Goal: Information Seeking & Learning: Learn about a topic

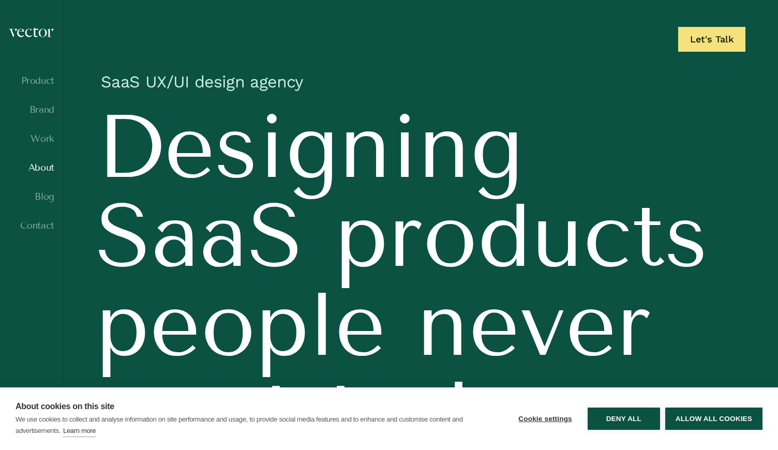
click at [34, 165] on link "About" at bounding box center [31, 168] width 46 height 10
click at [635, 421] on button "Deny all" at bounding box center [624, 419] width 72 height 22
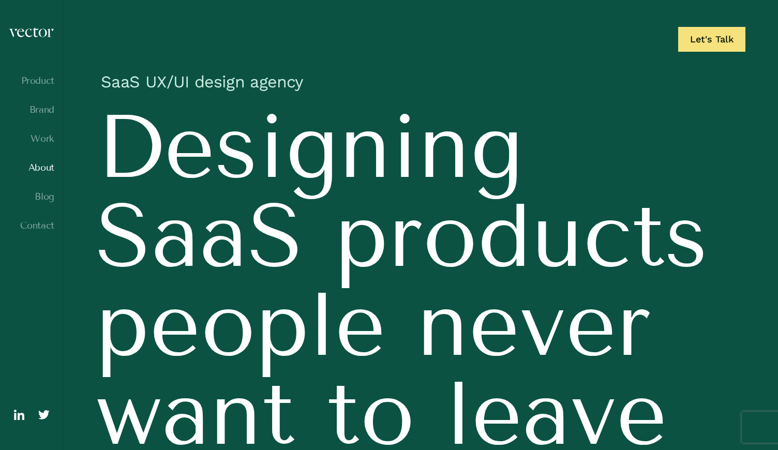
click at [41, 165] on link "About" at bounding box center [31, 168] width 46 height 10
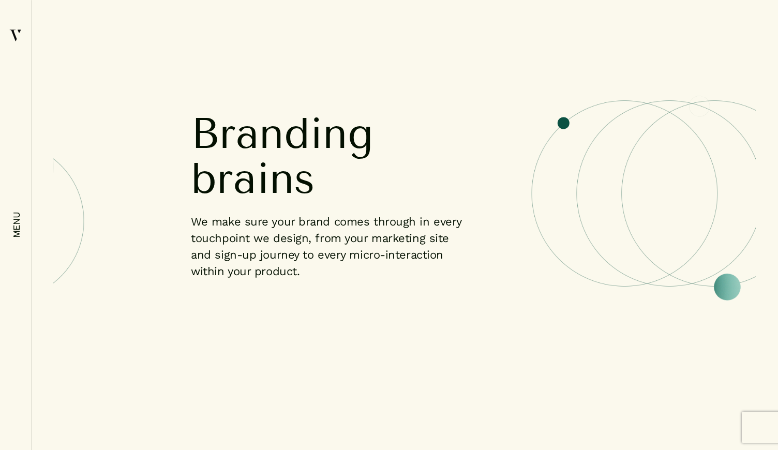
scroll to position [1123, 0]
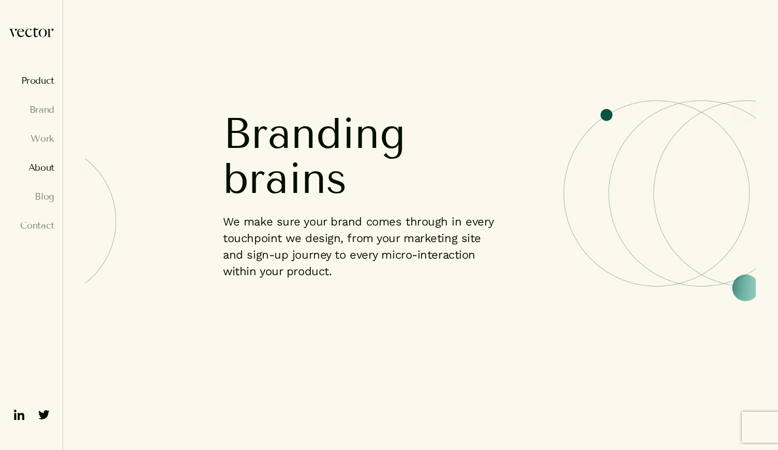
click at [41, 79] on link "Product" at bounding box center [31, 81] width 46 height 10
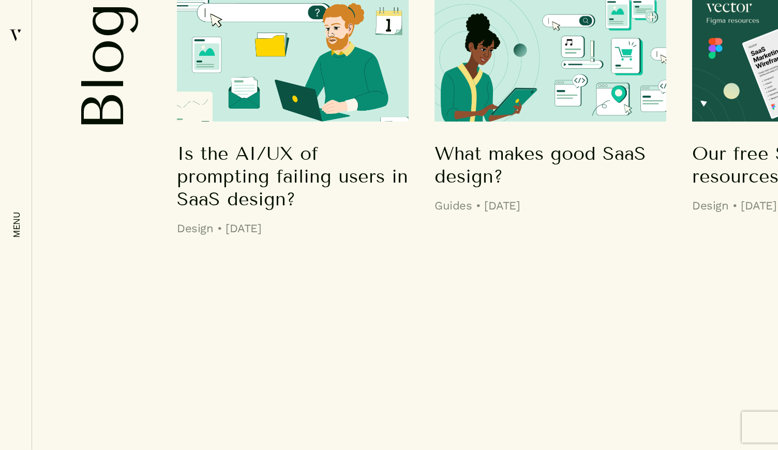
scroll to position [5490, 0]
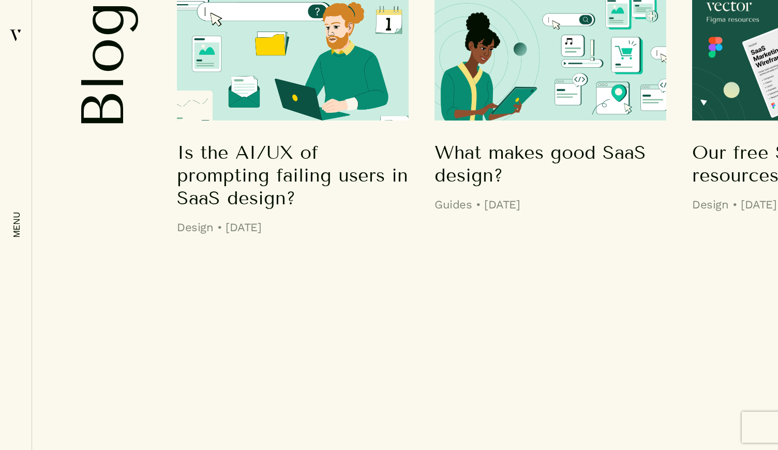
click at [591, 141] on h5 "What makes good SaaS design?" at bounding box center [551, 164] width 232 height 46
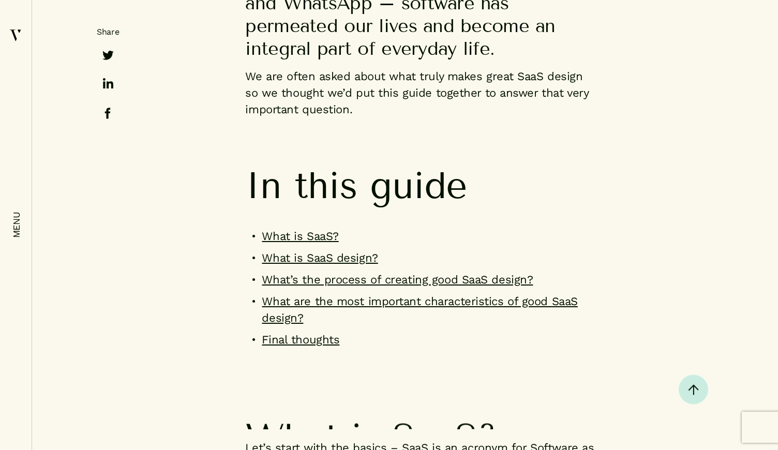
scroll to position [1076, 0]
